Goal: Use online tool/utility: Utilize a website feature to perform a specific function

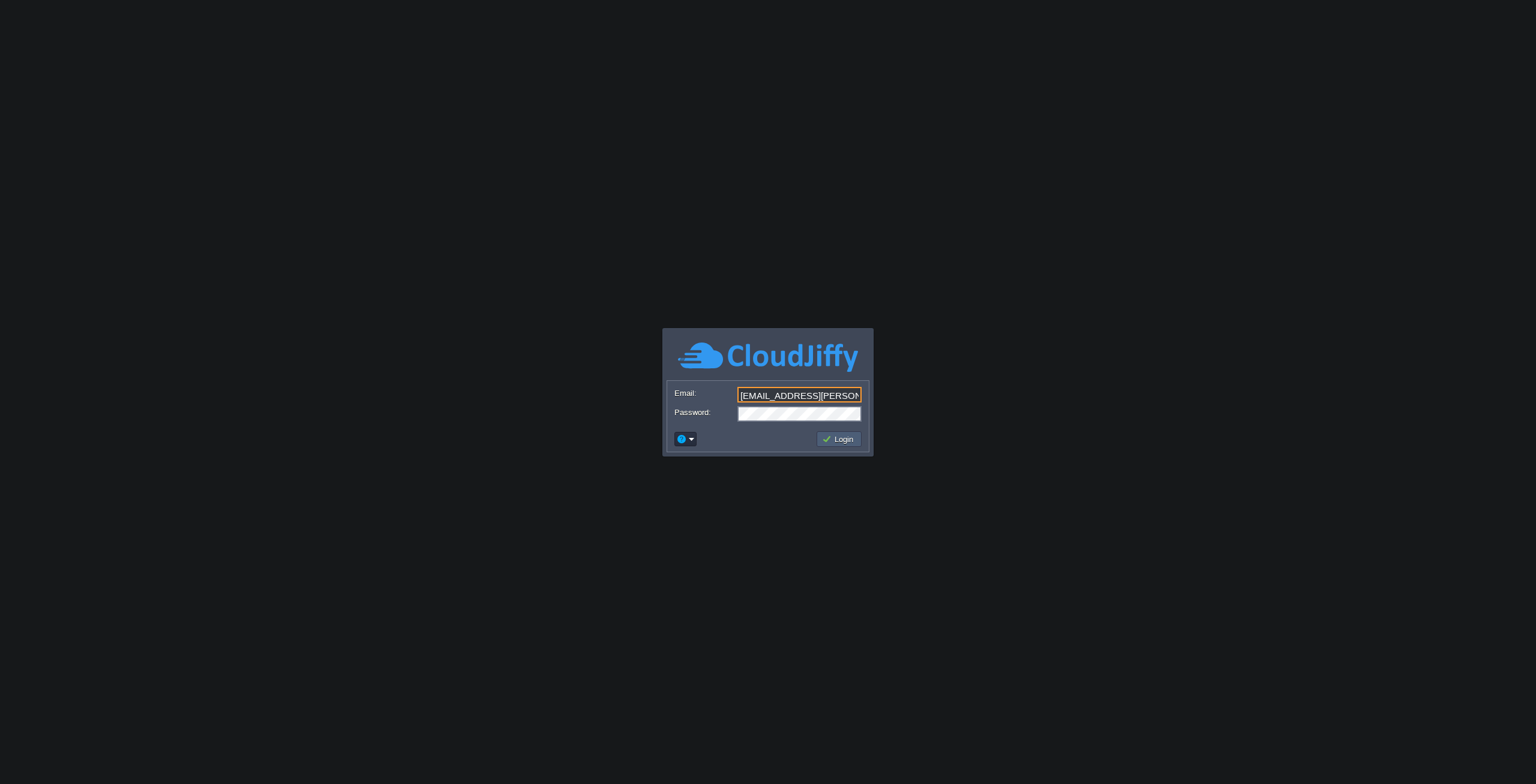
type input "[EMAIL_ADDRESS][PERSON_NAME][DOMAIN_NAME]"
click at [828, 438] on button "Login" at bounding box center [839, 439] width 35 height 11
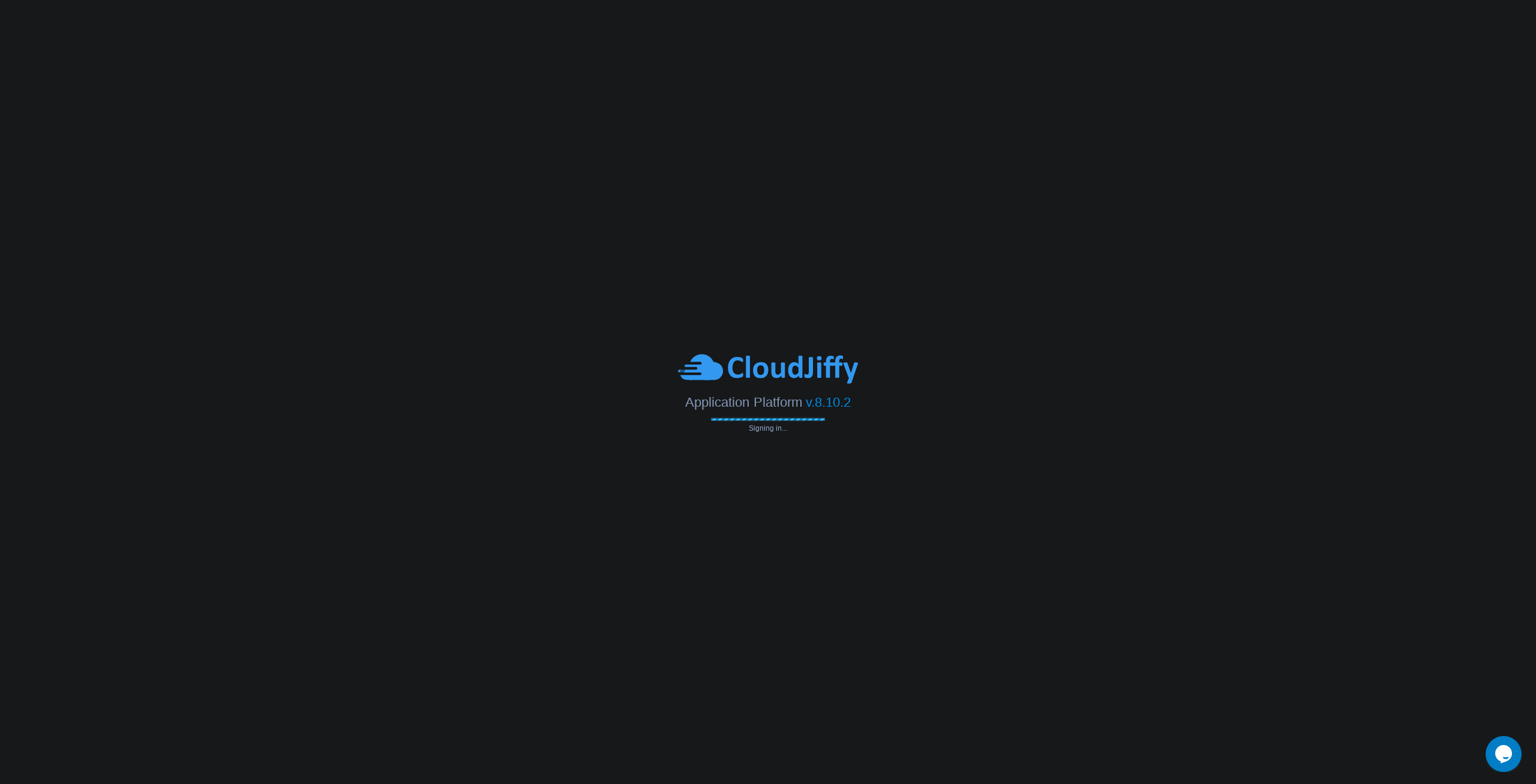
click at [418, 189] on body "Application Platform v.8.10.2 Signing in... Email: [EMAIL_ADDRESS][PERSON_NAME]…" at bounding box center [768, 392] width 1536 height 784
drag, startPoint x: 744, startPoint y: 430, endPoint x: 803, endPoint y: 424, distance: 59.3
click at [803, 424] on div "Connecting to the cloud..." at bounding box center [768, 425] width 114 height 15
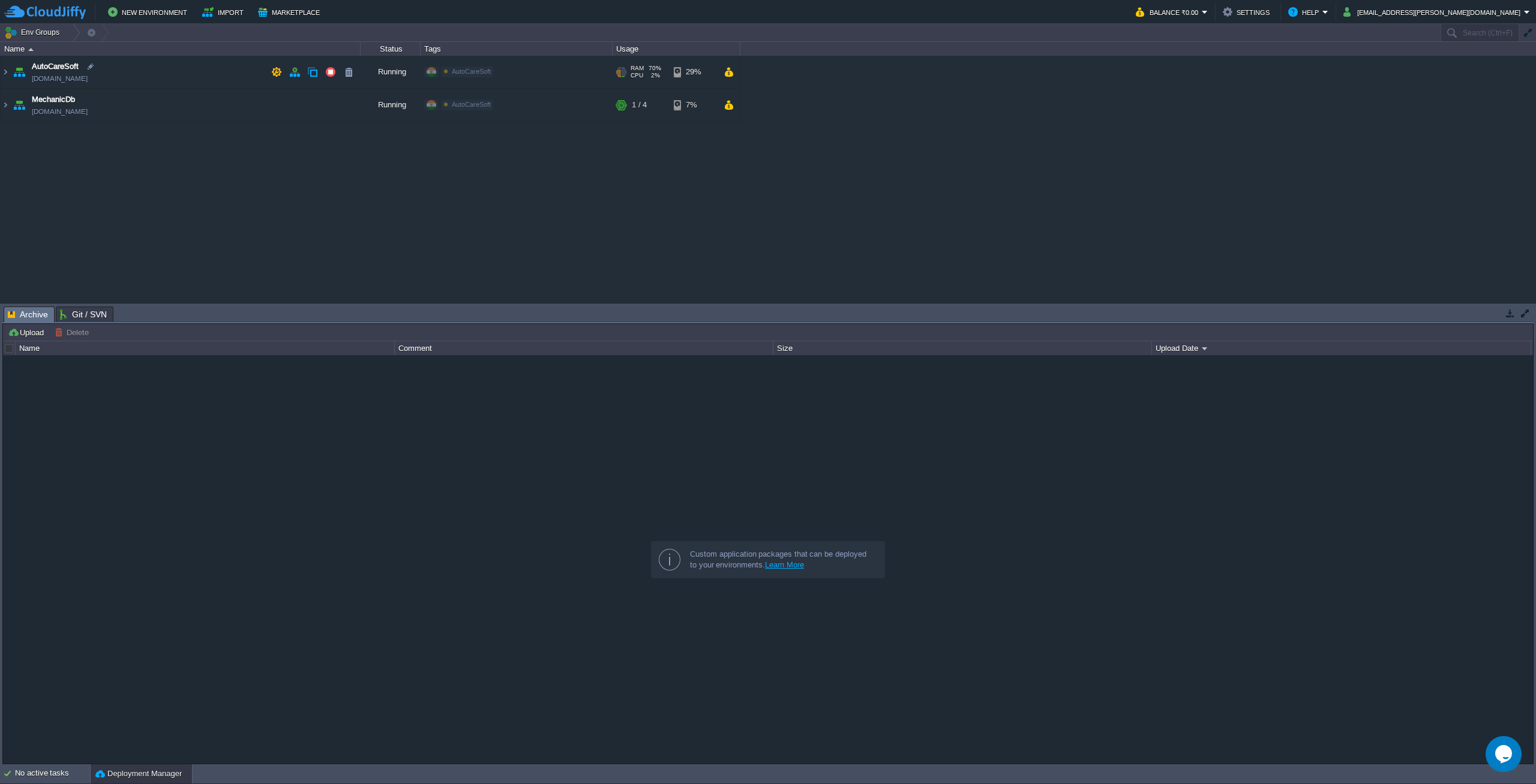
click at [152, 64] on td "AutoCareSoft [DOMAIN_NAME]" at bounding box center [180, 72] width 360 height 33
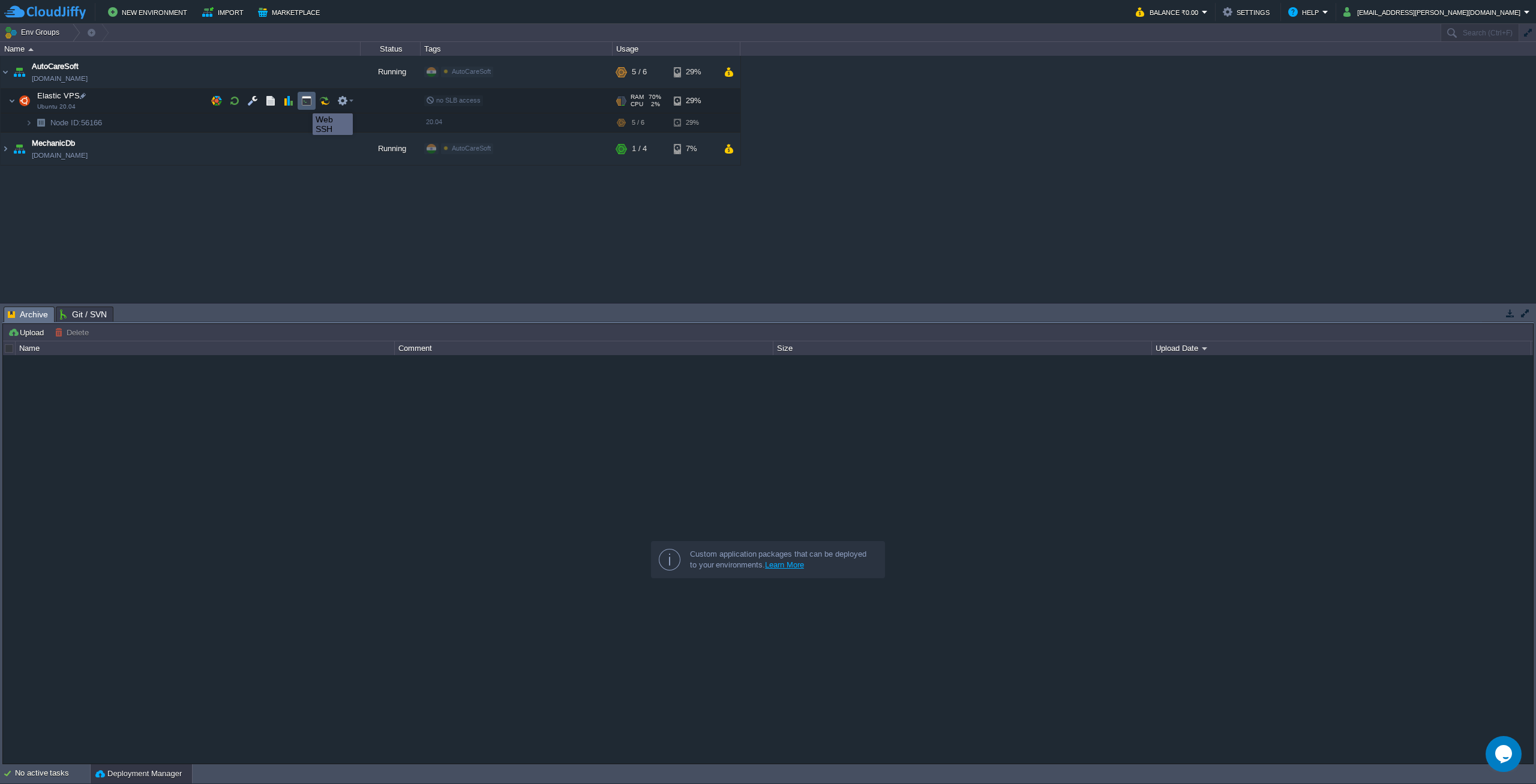
click at [304, 103] on button "button" at bounding box center [307, 101] width 11 height 11
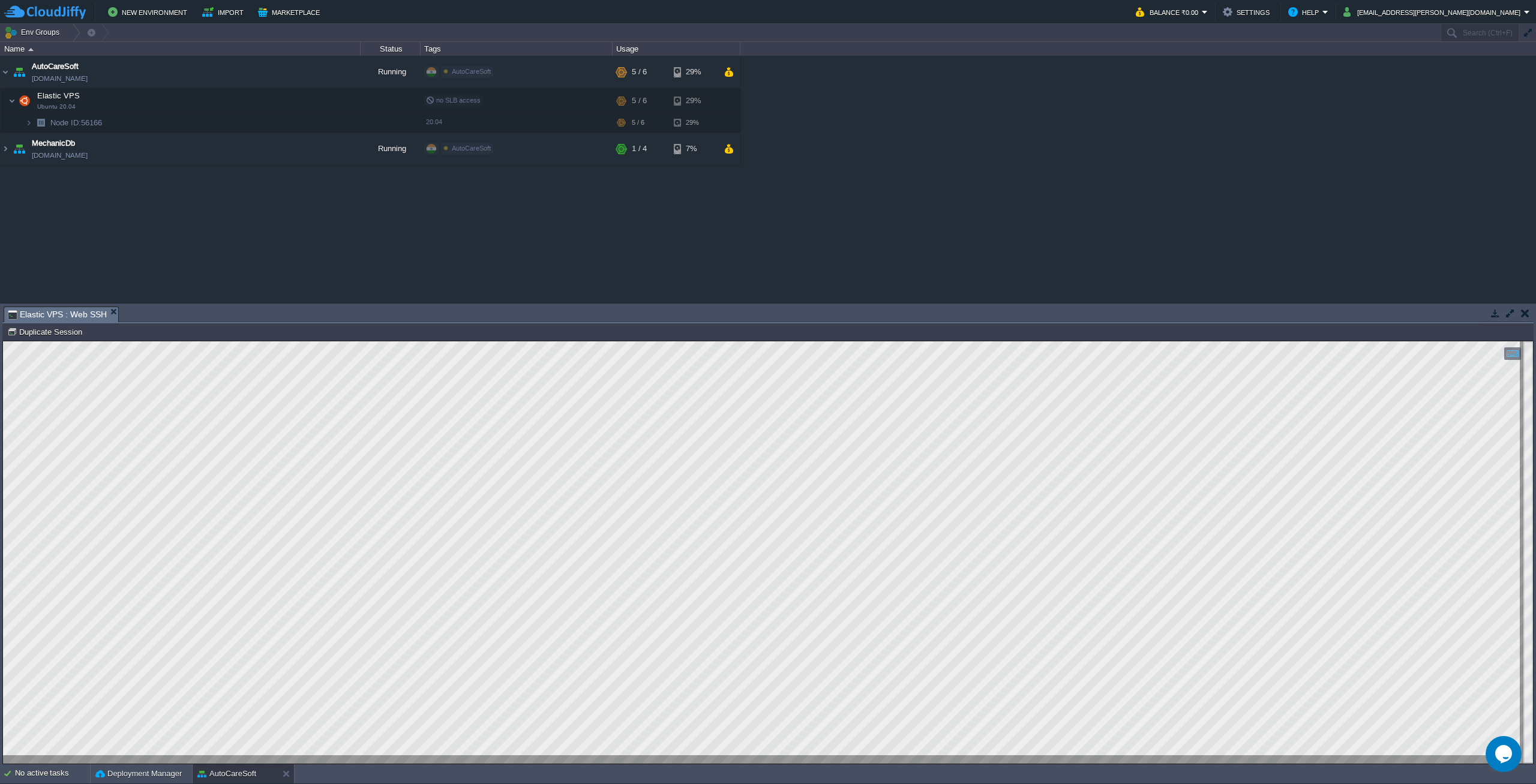
scroll to position [1, 0]
type textarea "VqYL9vBpBpkZ7wktwgqfHwl_Z8bg_nmJPIs88eznjXI"
click at [279, 151] on button "button" at bounding box center [276, 149] width 11 height 11
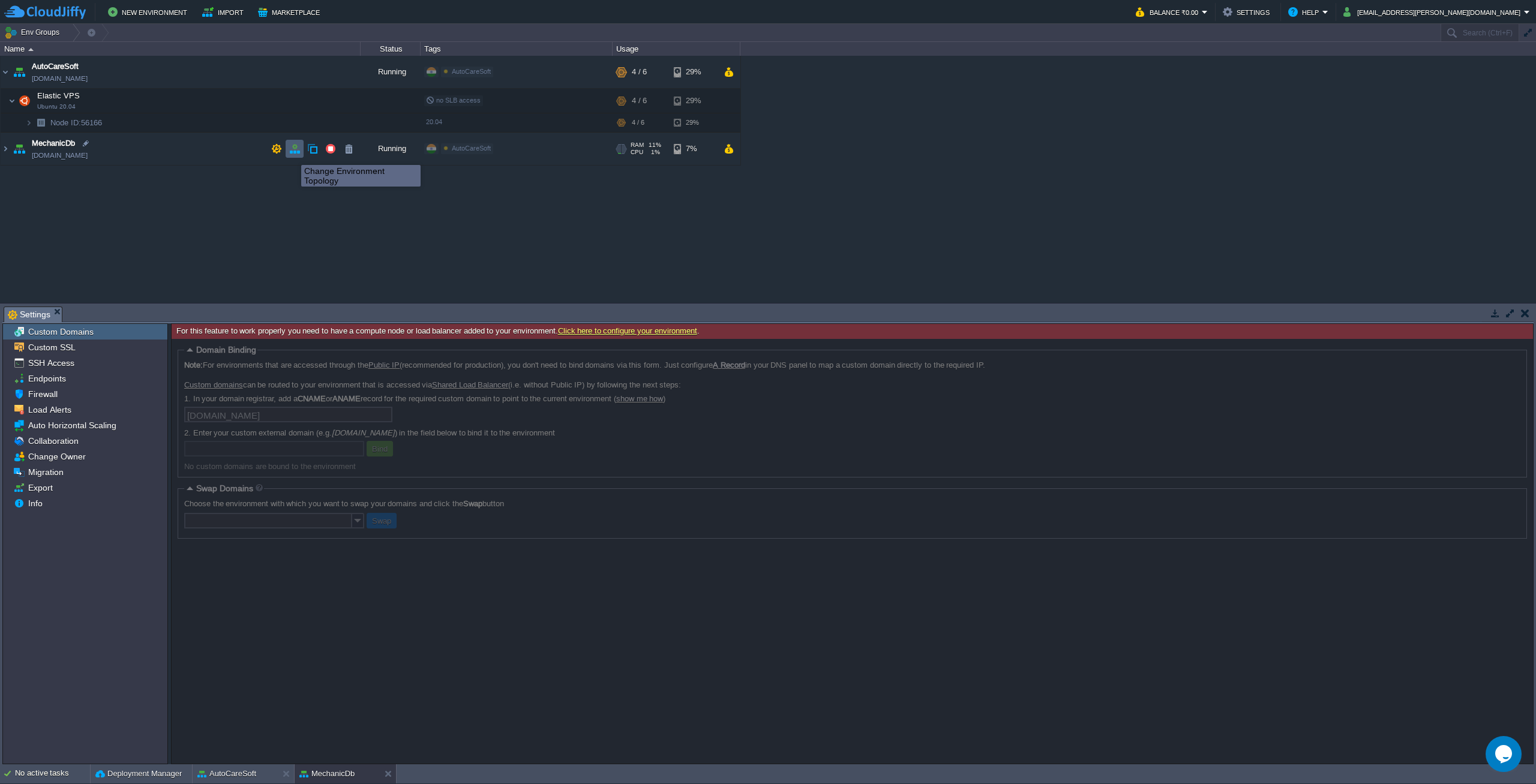
click at [292, 154] on button "button" at bounding box center [295, 149] width 11 height 11
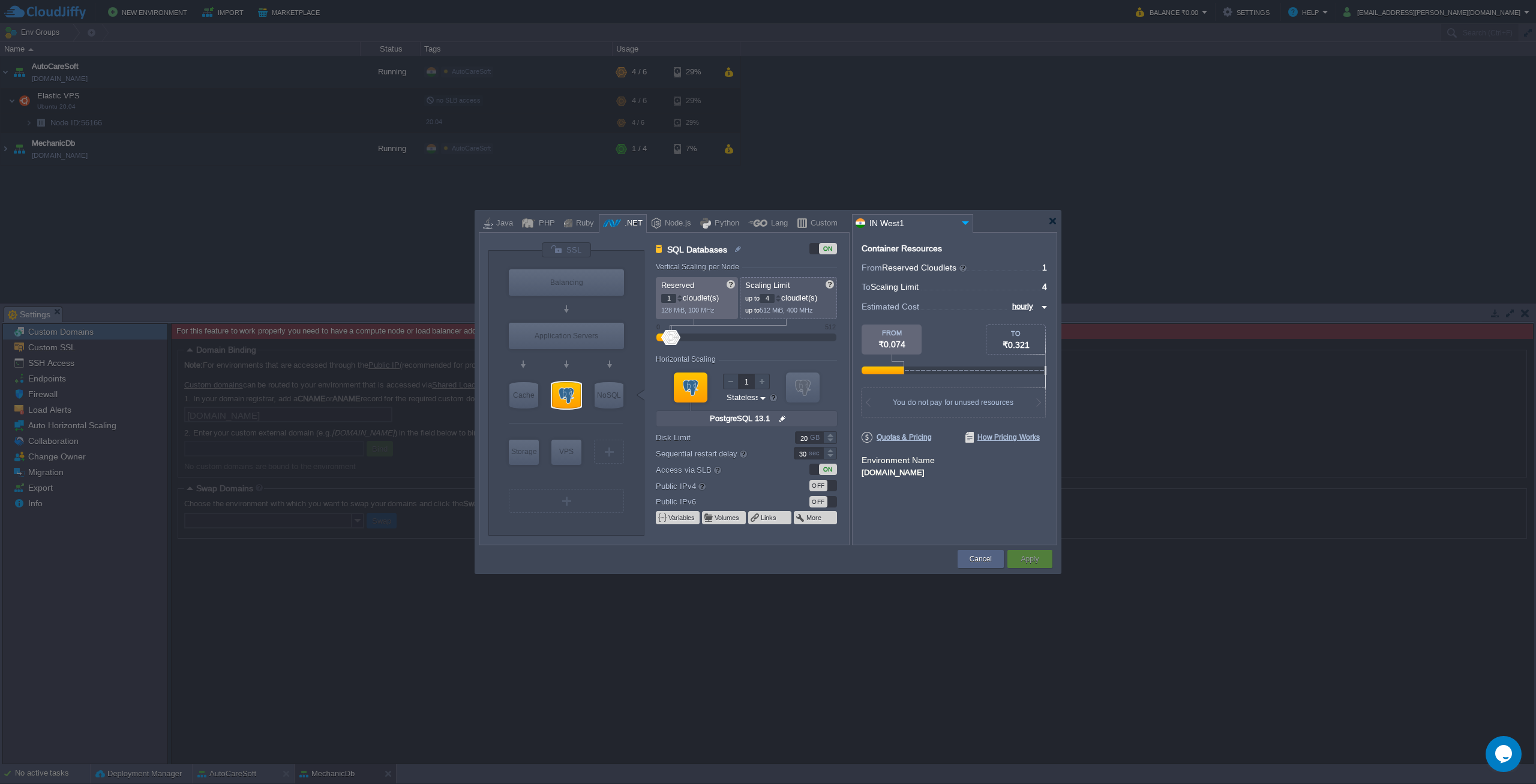
click at [1045, 305] on img at bounding box center [1043, 307] width 10 height 14
click at [1032, 322] on div "monthly" at bounding box center [1026, 321] width 40 height 14
type input "monthly"
click at [1052, 222] on div at bounding box center [1052, 221] width 9 height 9
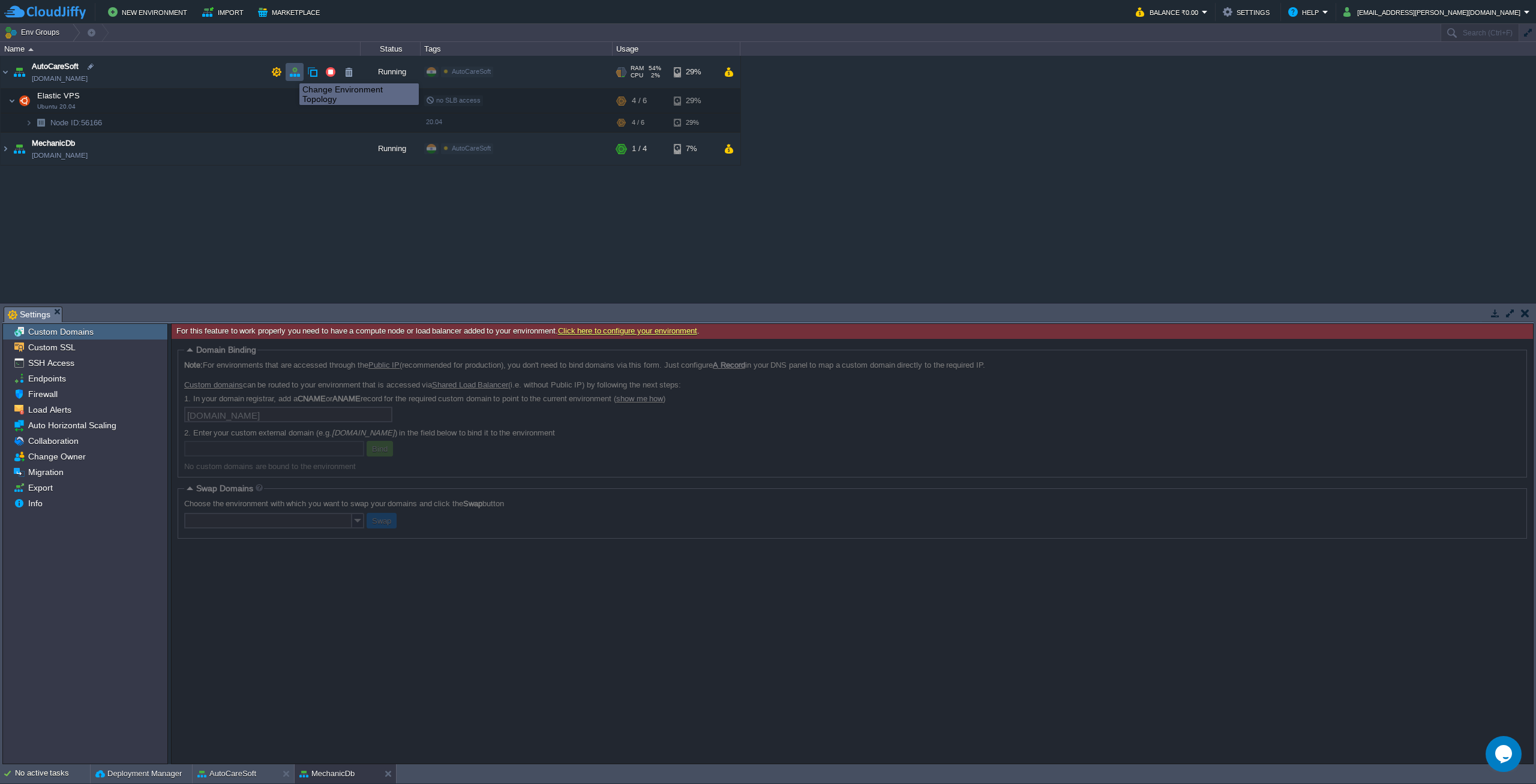
click at [290, 73] on button "button" at bounding box center [295, 72] width 11 height 11
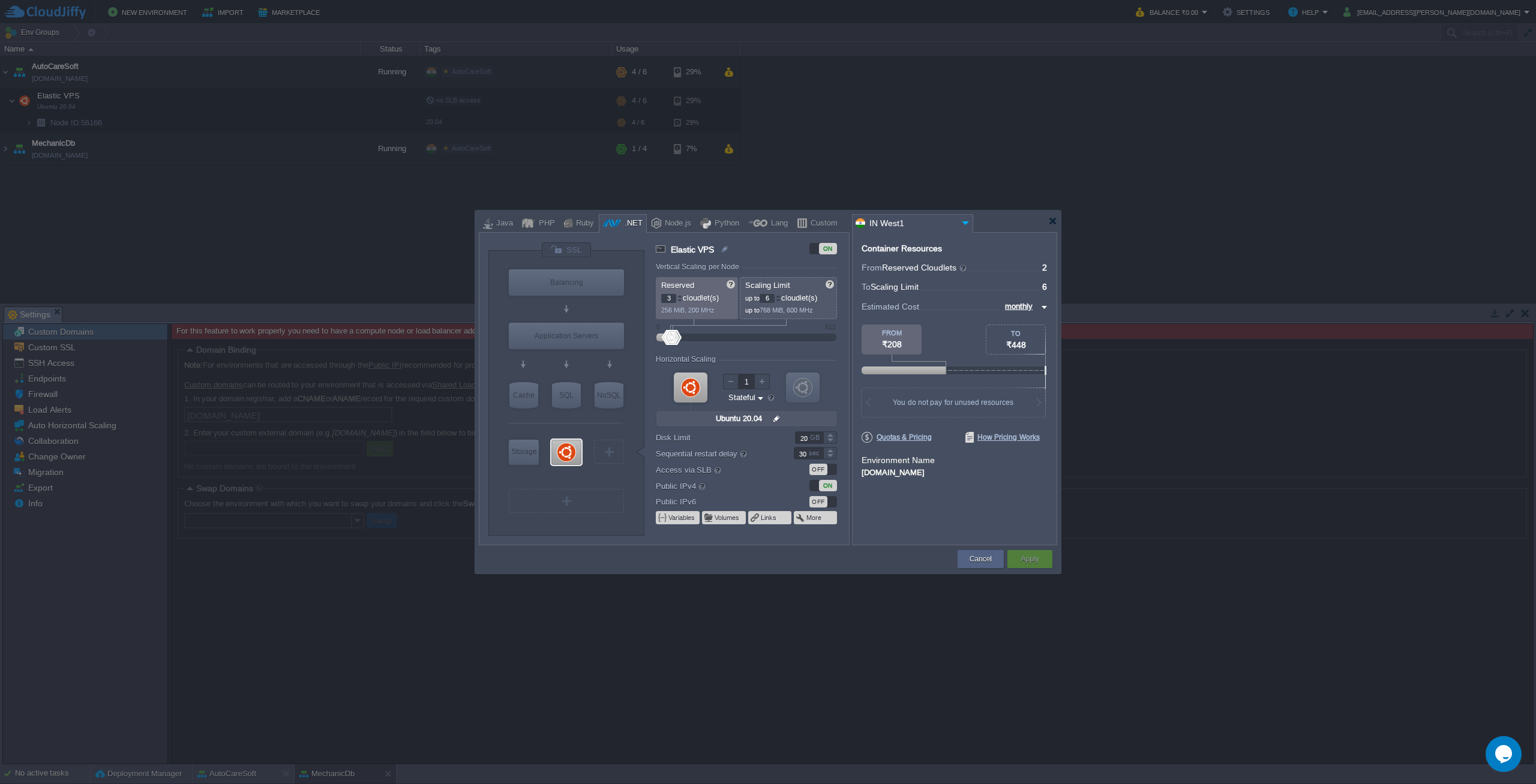
click at [678, 295] on div at bounding box center [680, 296] width 6 height 4
click at [679, 300] on div at bounding box center [680, 301] width 6 height 4
click at [680, 295] on div at bounding box center [680, 296] width 6 height 4
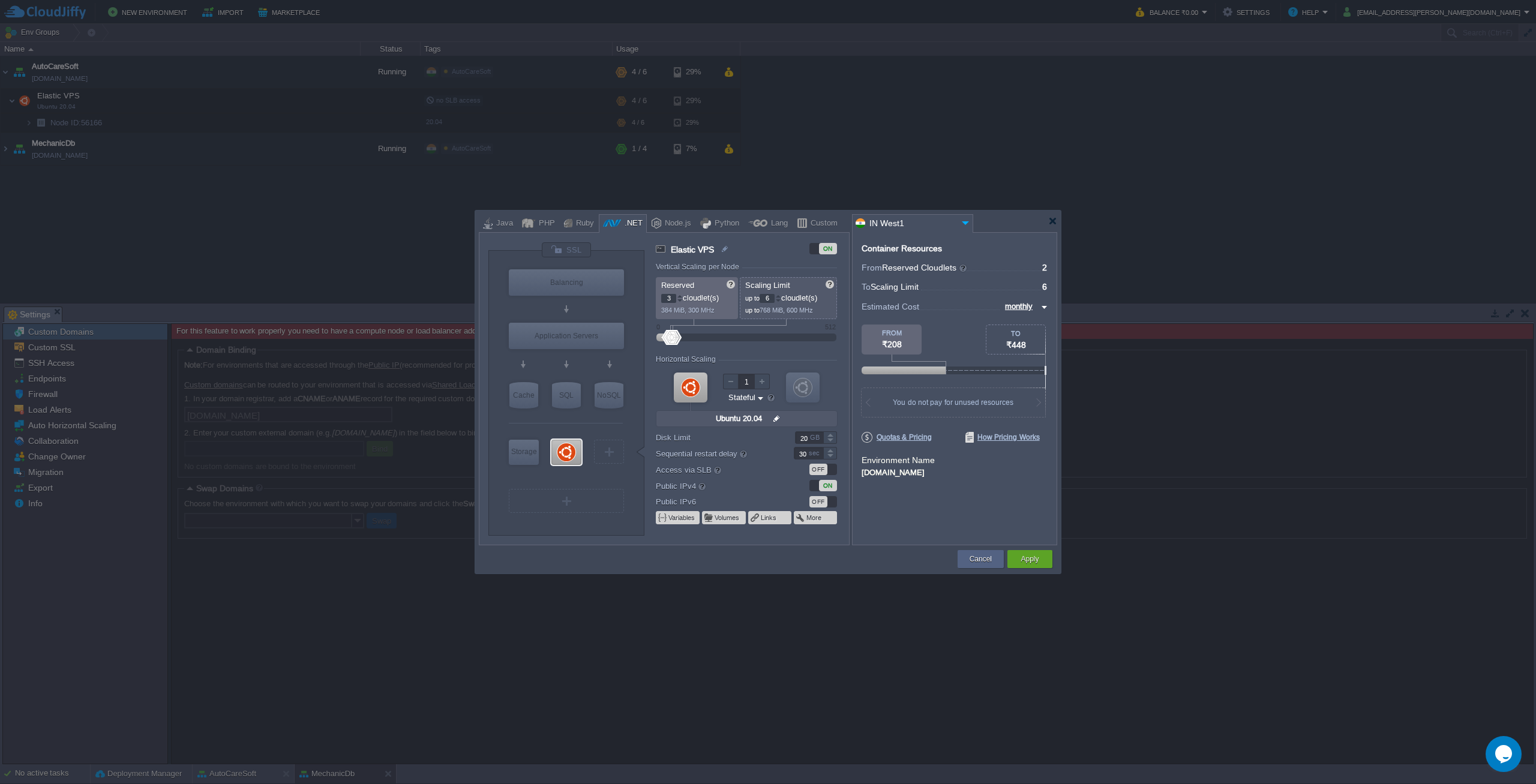
type input "4"
click at [680, 295] on div at bounding box center [680, 296] width 6 height 4
click at [1028, 562] on button "Apply" at bounding box center [1030, 559] width 18 height 12
